Goal: Find specific page/section: Find specific page/section

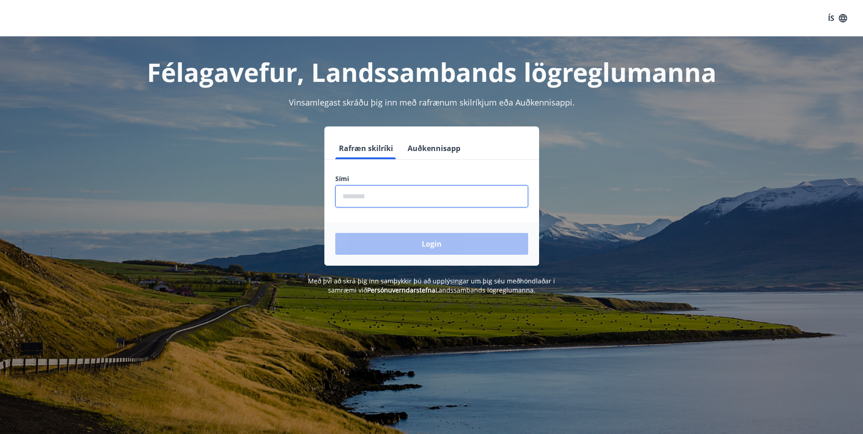
click at [426, 198] on input "phone" at bounding box center [431, 196] width 193 height 22
type input "********"
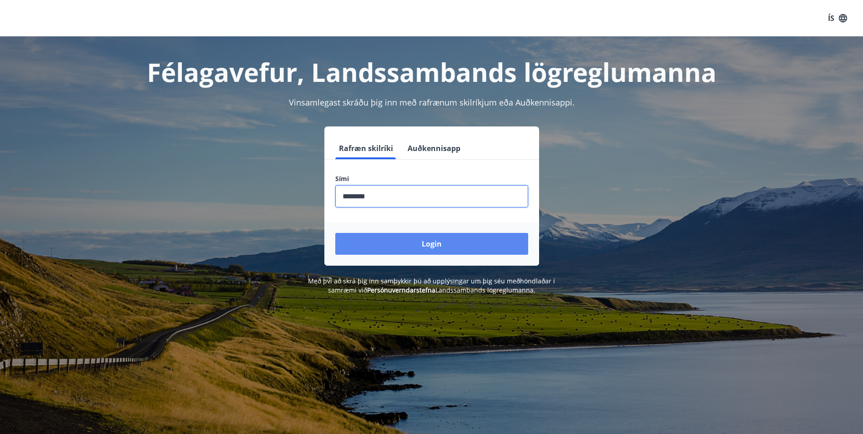
click at [399, 238] on button "Login" at bounding box center [431, 244] width 193 height 22
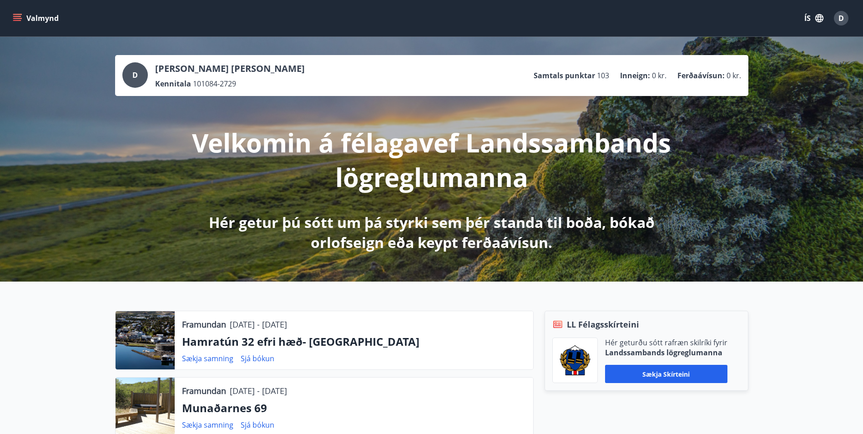
click at [16, 15] on icon "menu" at bounding box center [17, 18] width 9 height 9
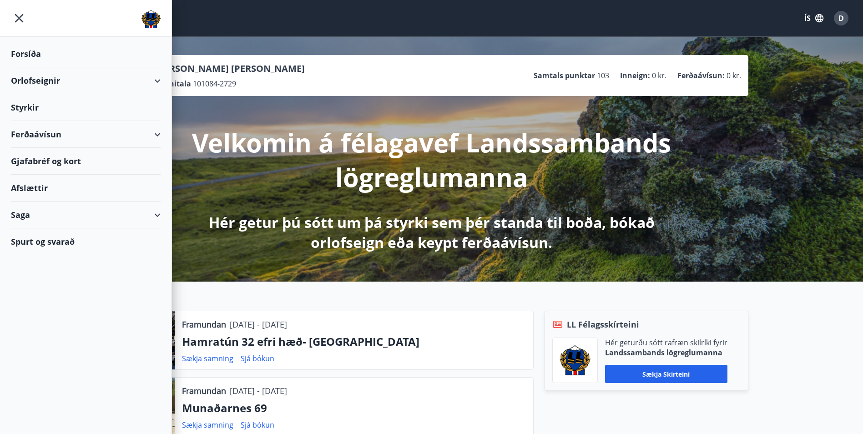
click at [161, 133] on icon at bounding box center [157, 134] width 11 height 11
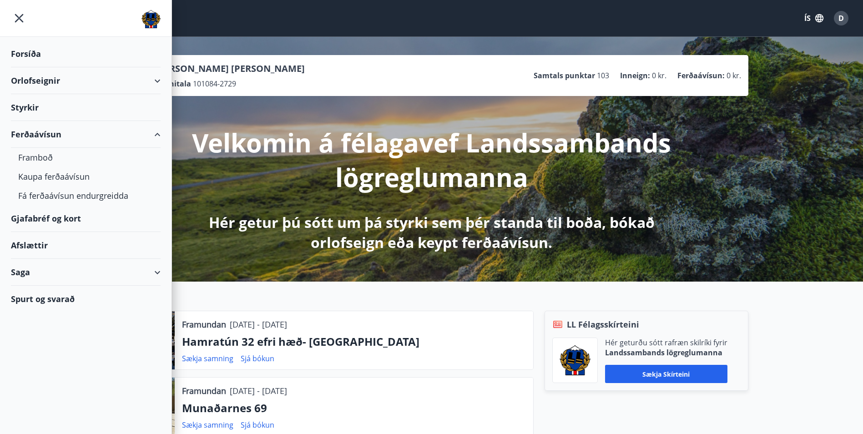
click at [38, 248] on div "Afslættir" at bounding box center [86, 245] width 150 height 27
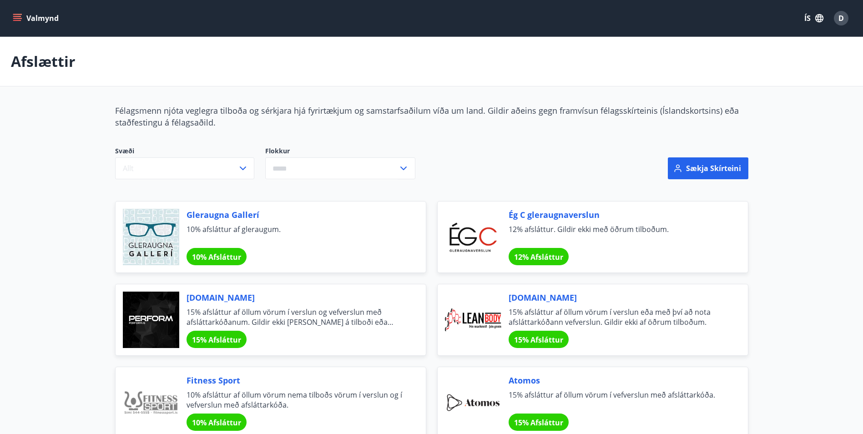
click at [20, 19] on icon "menu" at bounding box center [17, 18] width 9 height 9
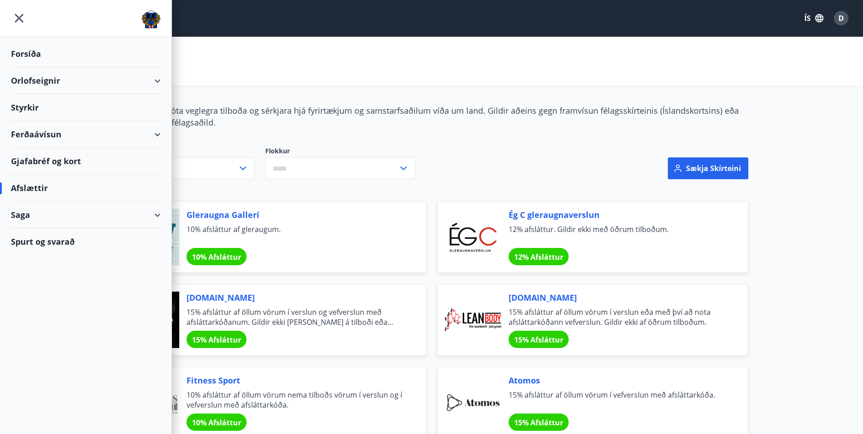
click at [61, 165] on div "Gjafabréf og kort" at bounding box center [86, 161] width 150 height 27
click at [25, 20] on icon "menu" at bounding box center [19, 18] width 16 height 16
